Goal: Task Accomplishment & Management: Manage account settings

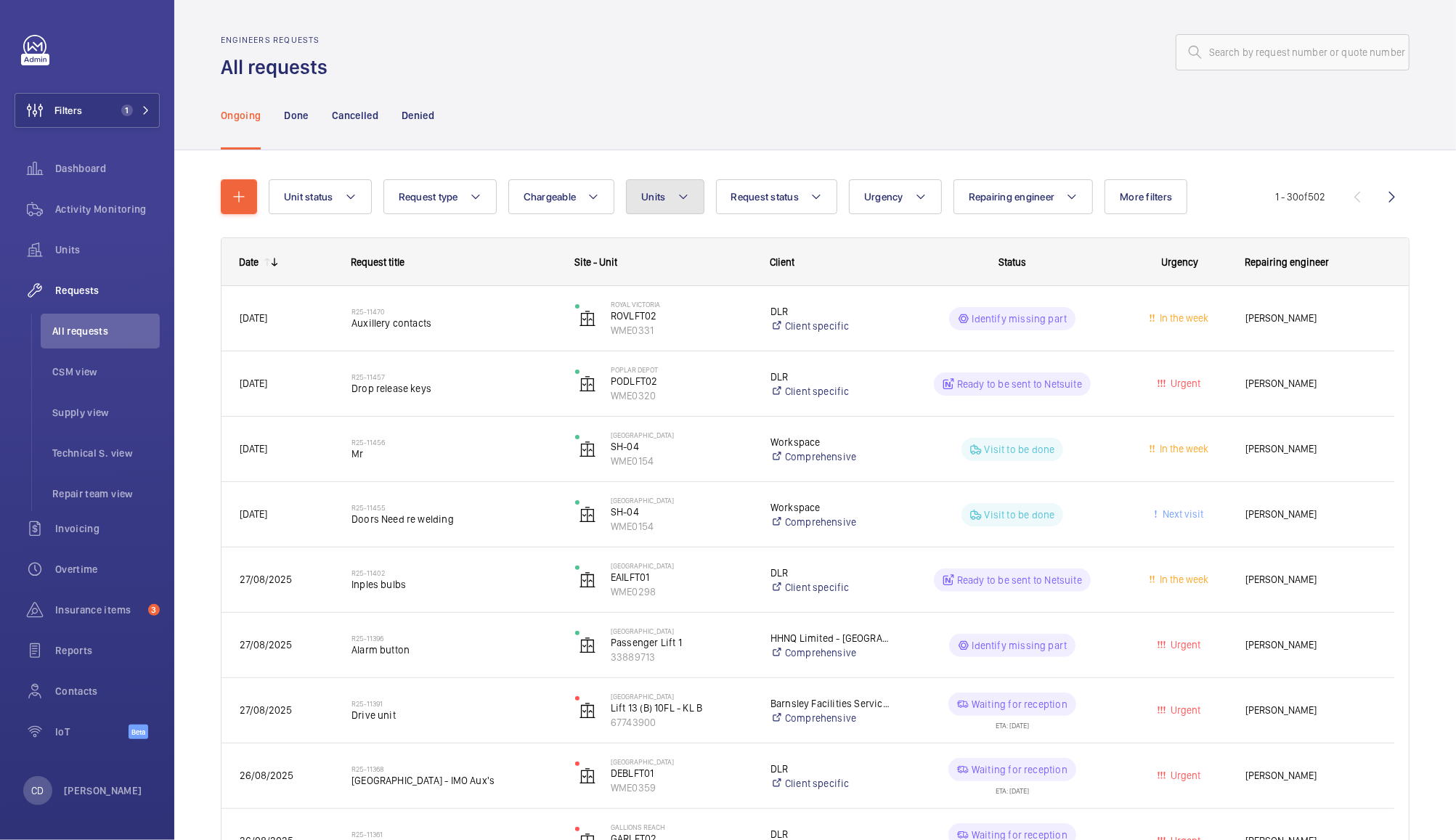
click at [663, 207] on button "Units" at bounding box center [664, 197] width 78 height 35
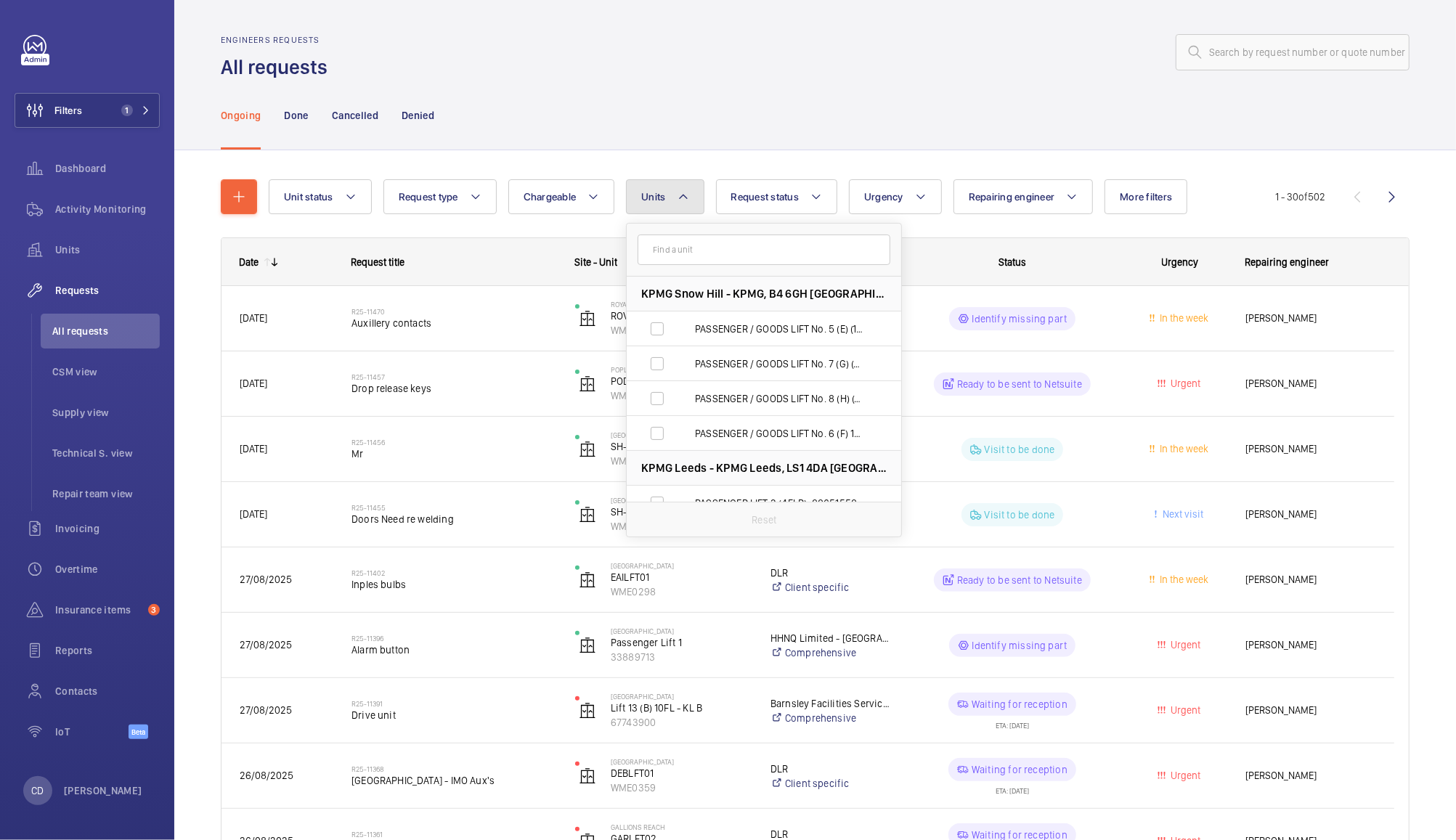
click at [650, 201] on span "Units" at bounding box center [653, 197] width 24 height 12
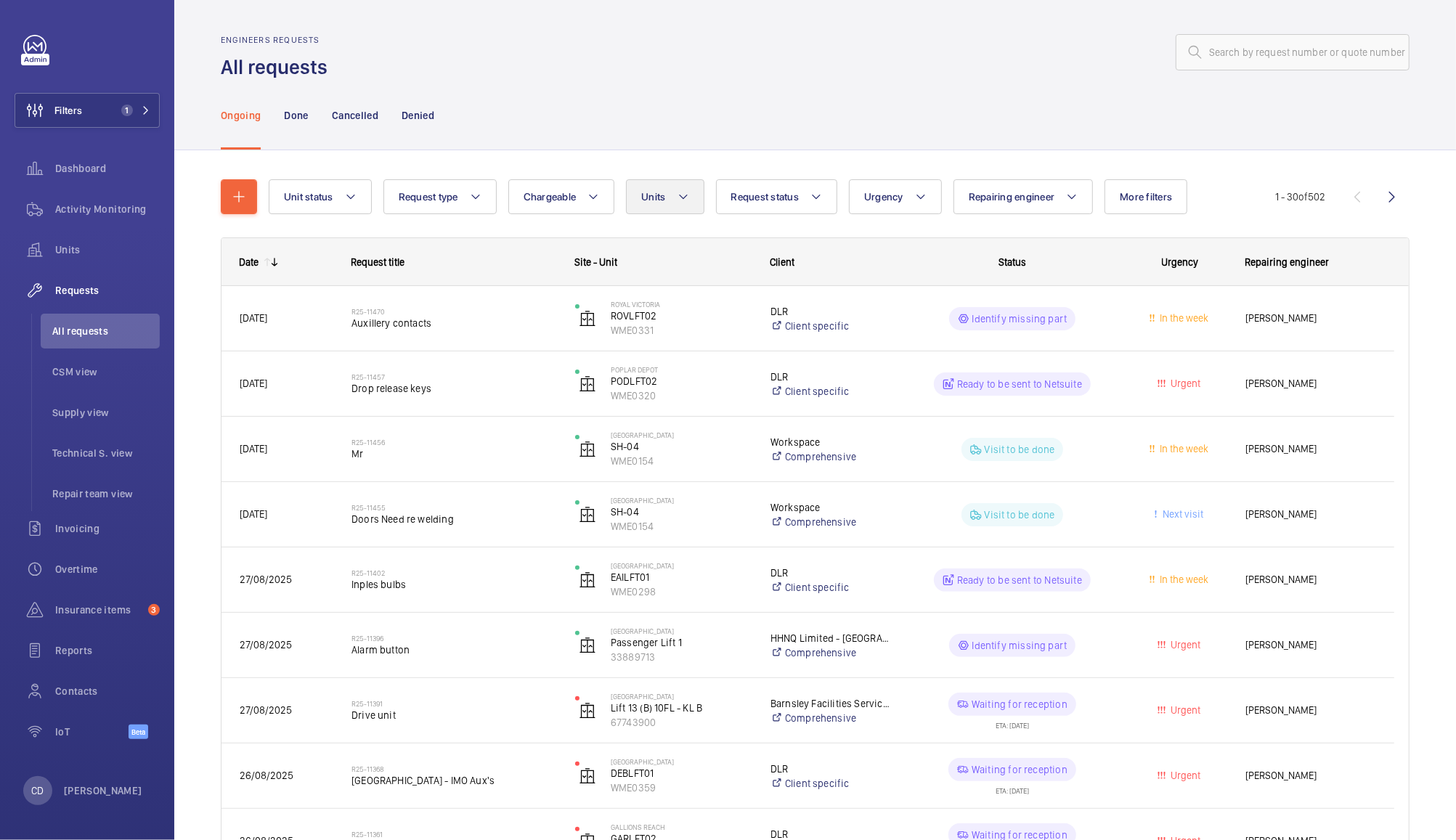
click at [660, 207] on button "Units" at bounding box center [664, 197] width 78 height 35
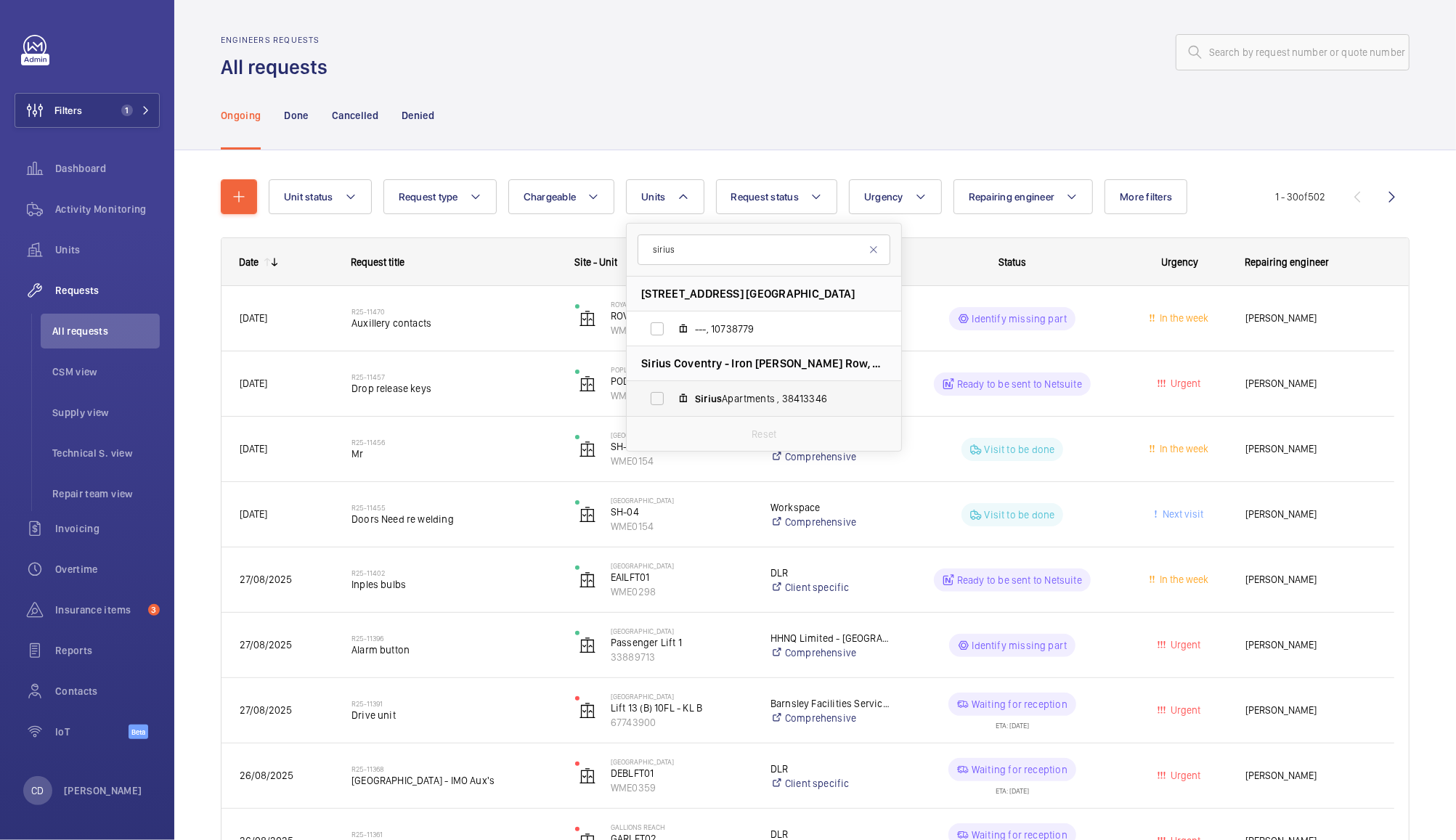
type input "sirius"
click at [658, 400] on label "Sirius Apartments , 38413346" at bounding box center [752, 398] width 251 height 35
click at [658, 400] on input "Sirius Apartments , 38413346" at bounding box center [657, 398] width 29 height 29
checkbox input "true"
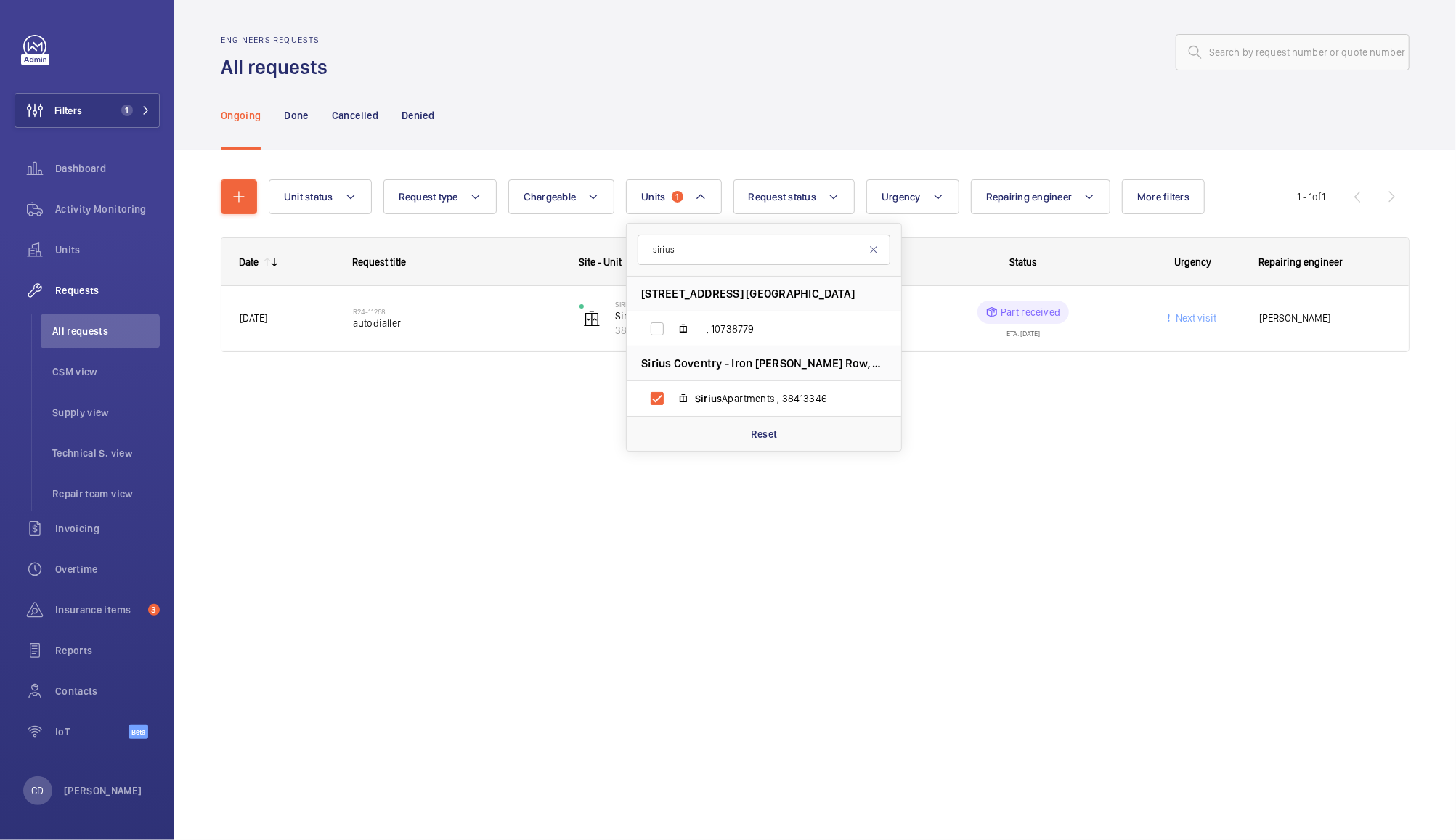
click at [856, 83] on div "Ongoing Done Cancelled Denied" at bounding box center [815, 115] width 1189 height 69
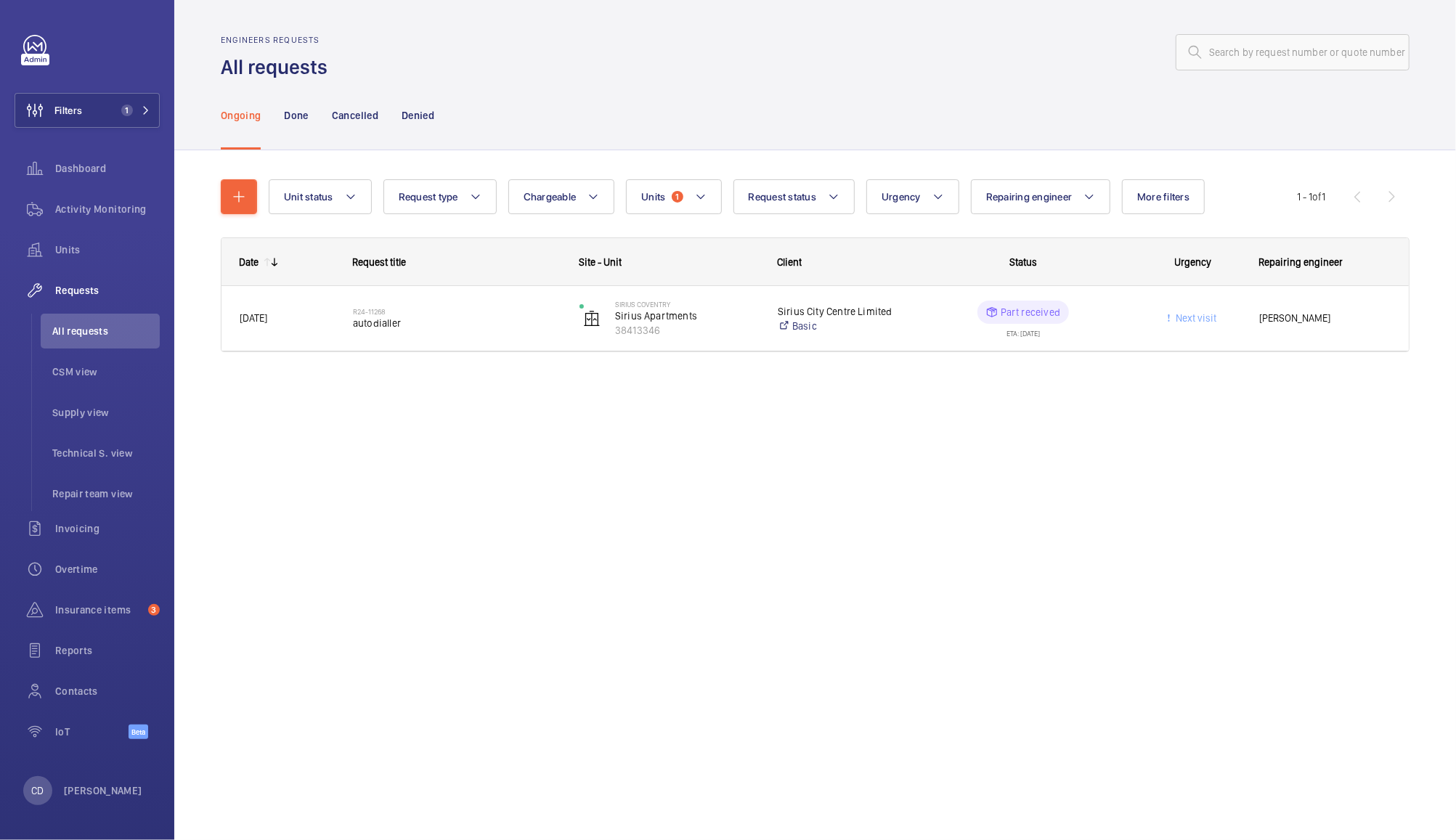
click at [926, 322] on wm-front-pills-cell "Part received ETA: 21/10/2024" at bounding box center [1022, 318] width 208 height 36
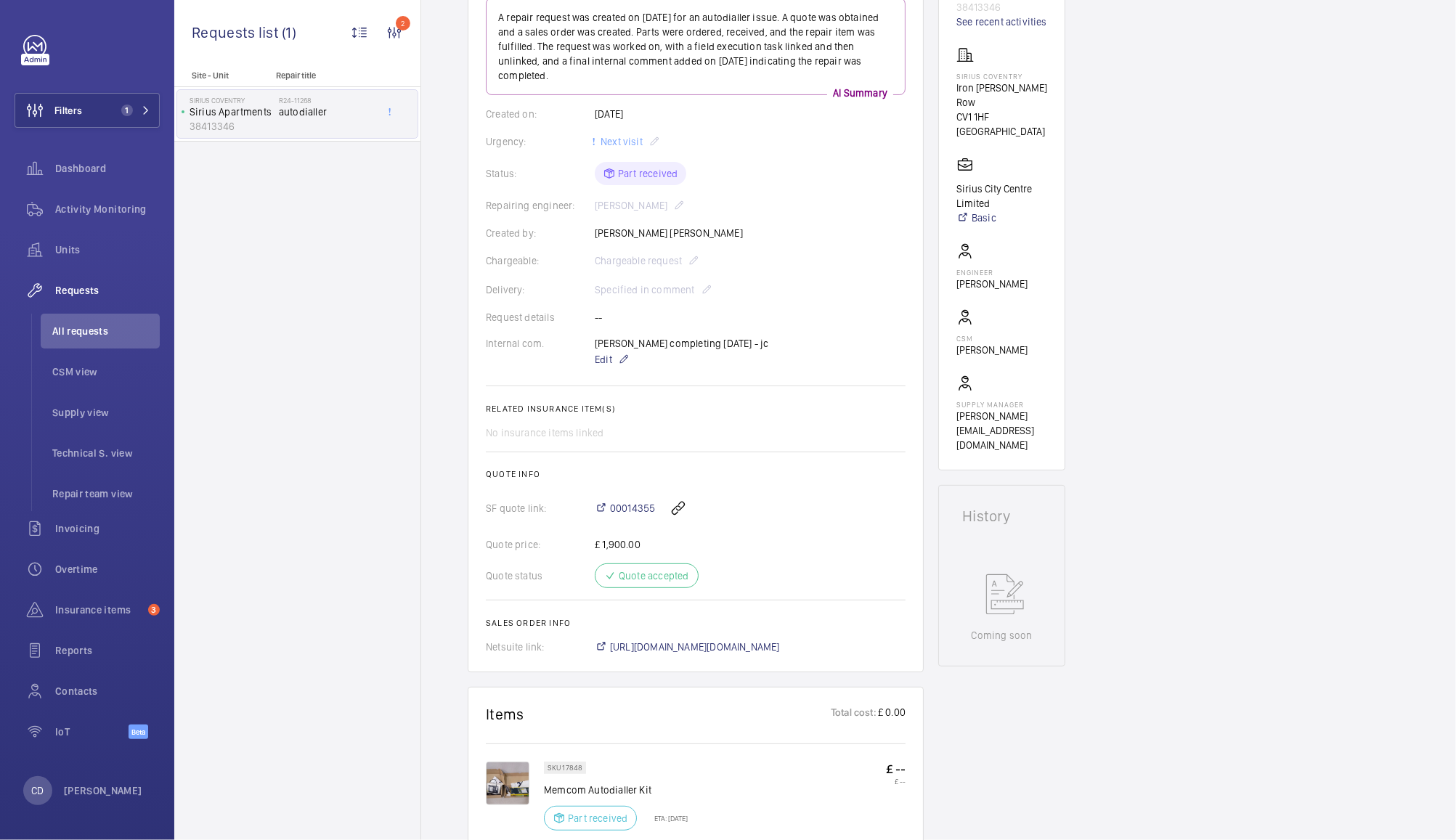
scroll to position [198, 0]
click at [645, 505] on span "00014355" at bounding box center [632, 508] width 45 height 15
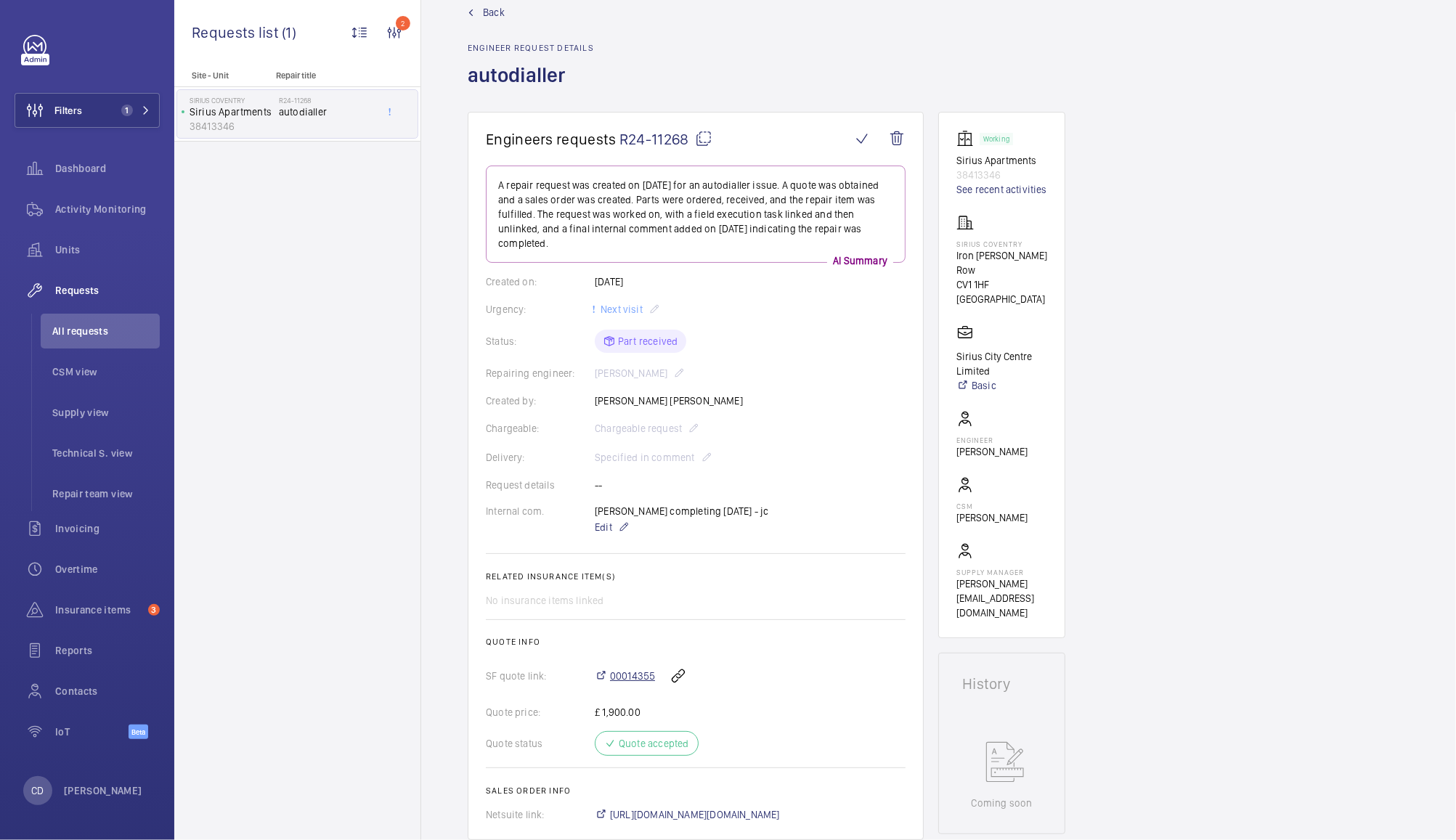
scroll to position [0, 0]
